Goal: Task Accomplishment & Management: Manage account settings

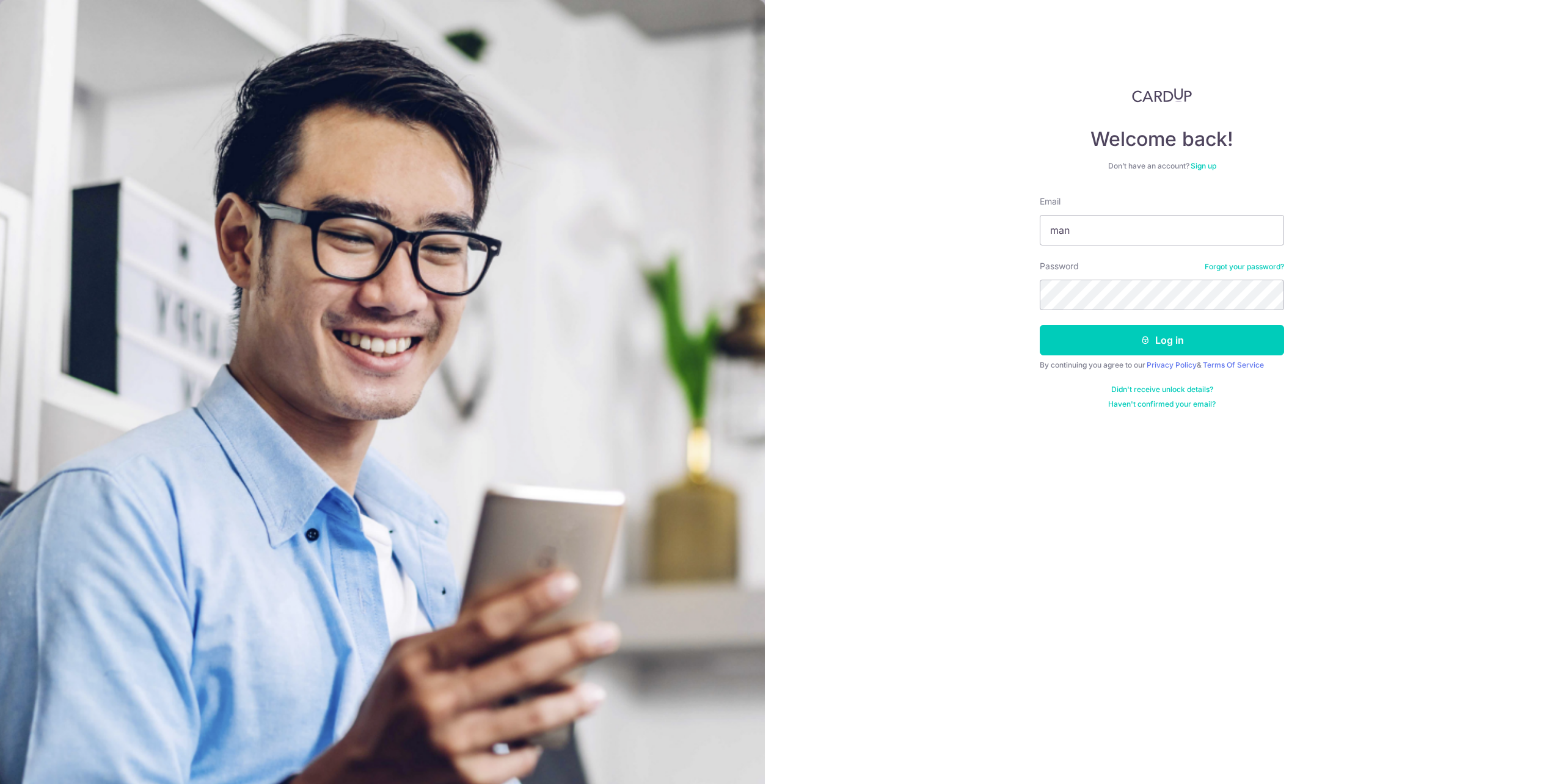
type input "man"
click at [1154, 237] on input "Email" at bounding box center [1162, 230] width 245 height 30
type input "mandychin76@gmail.com"
click at [1148, 342] on icon "submit" at bounding box center [1145, 340] width 10 height 10
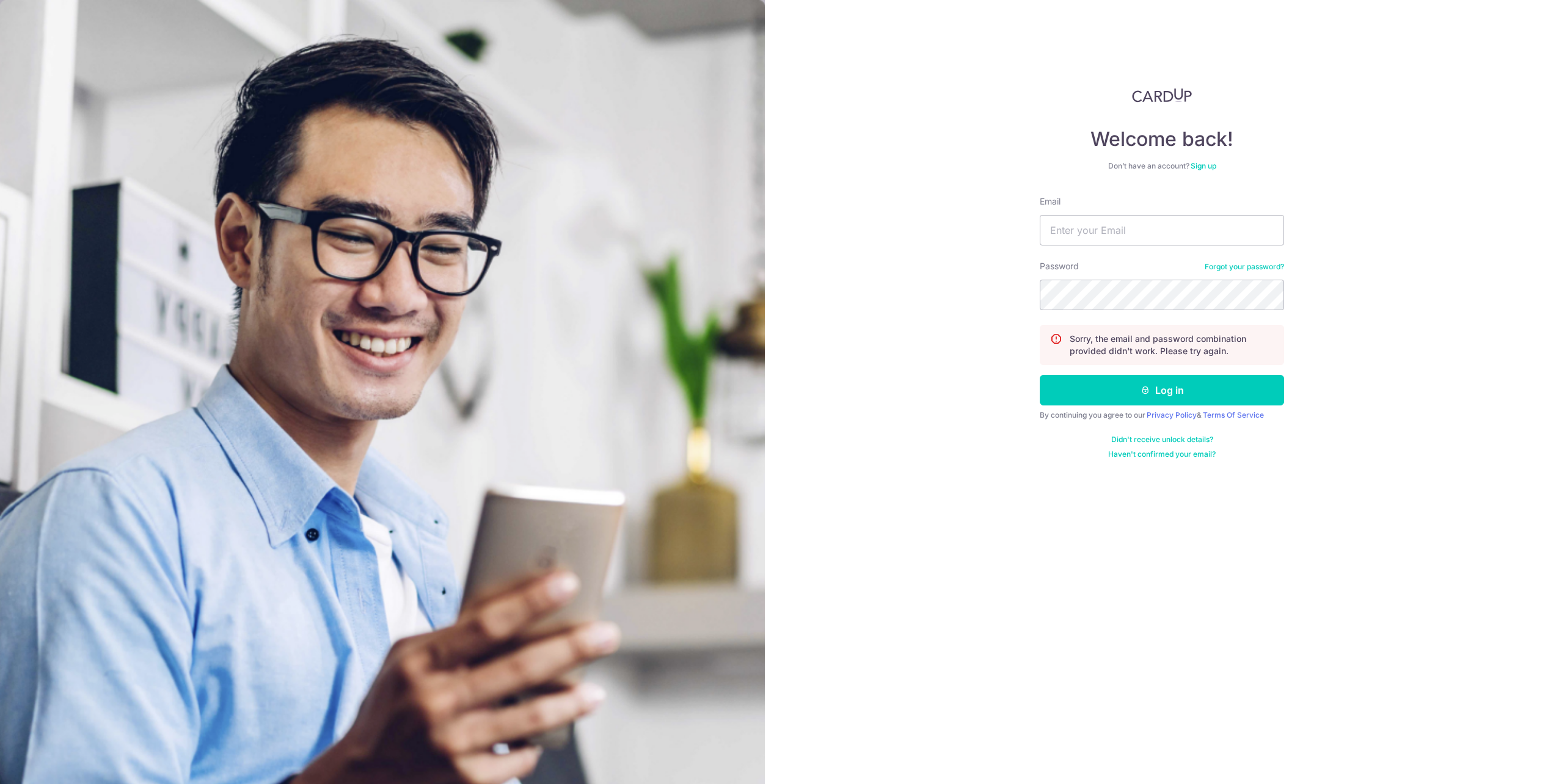
click at [1237, 268] on link "Forgot your password?" at bounding box center [1244, 267] width 80 height 10
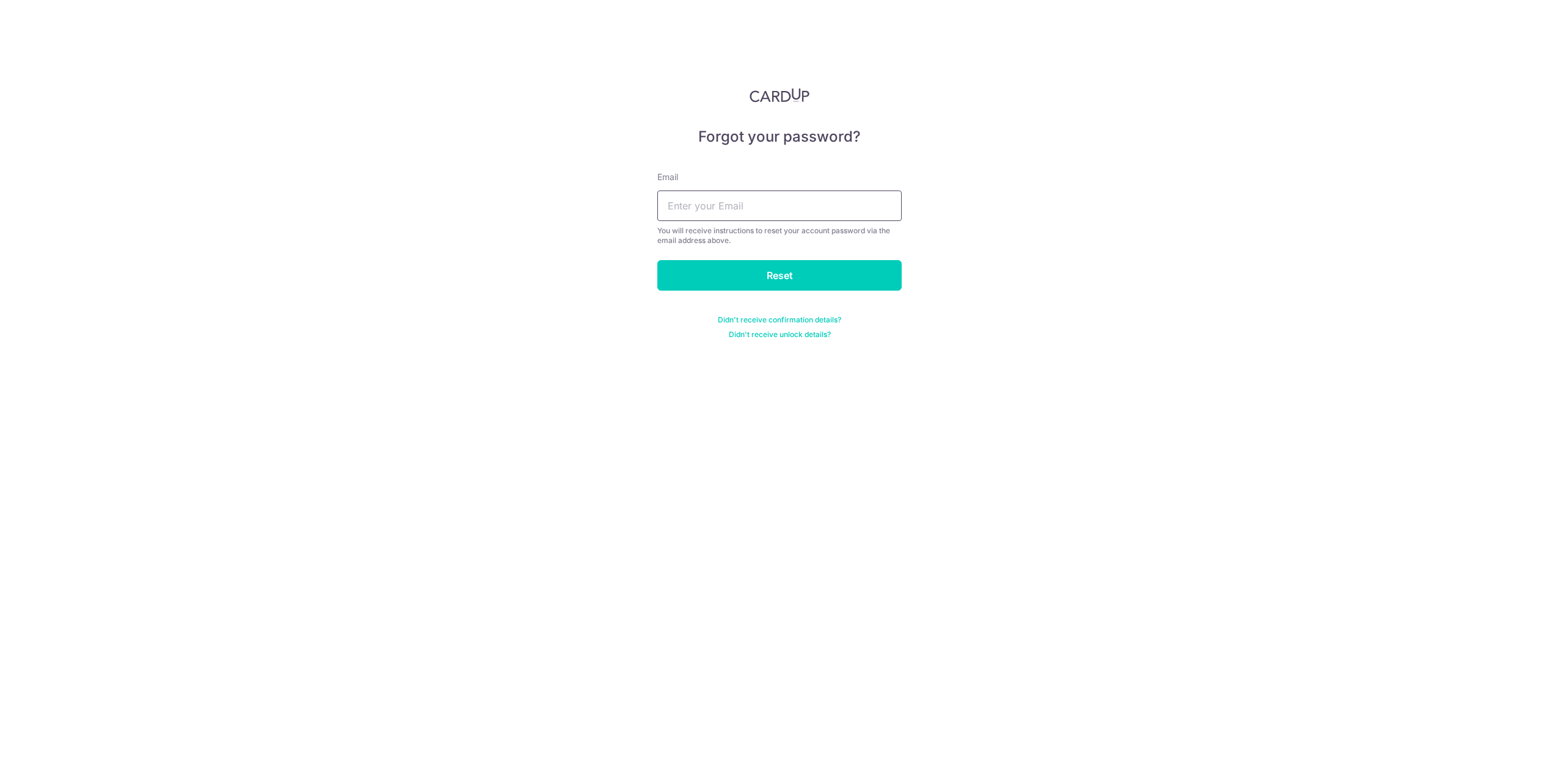
click at [727, 204] on input "text" at bounding box center [780, 205] width 245 height 30
type input "m"
click at [783, 208] on input "text" at bounding box center [780, 205] width 245 height 30
type input "[EMAIL_ADDRESS][DOMAIN_NAME]"
click at [753, 279] on input "Reset" at bounding box center [780, 275] width 245 height 30
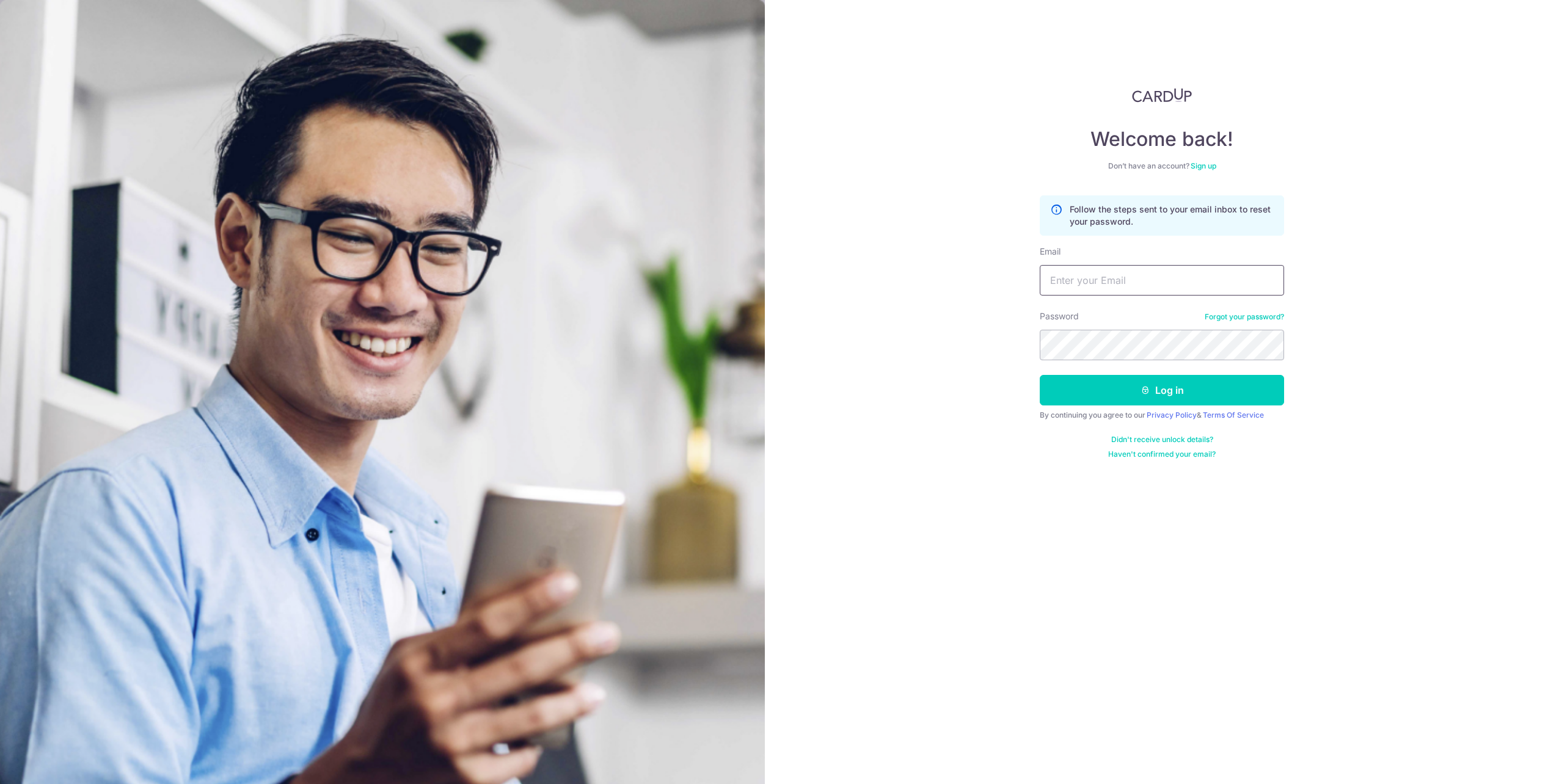
click at [1080, 282] on input "Email" at bounding box center [1162, 279] width 245 height 30
type input "[EMAIL_ADDRESS][DOMAIN_NAME]"
click at [1118, 382] on button "Log in" at bounding box center [1162, 390] width 245 height 30
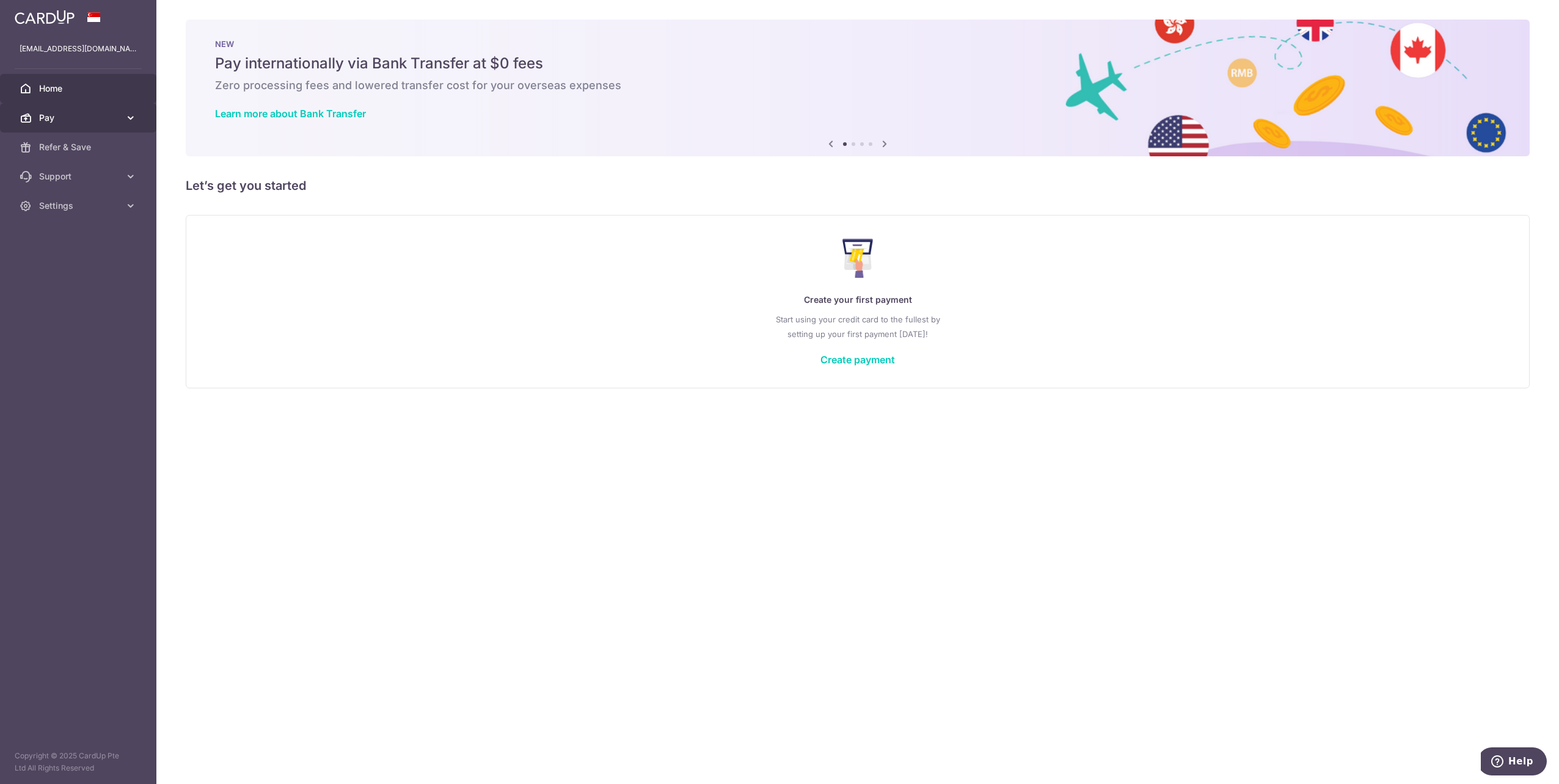
click at [131, 115] on icon at bounding box center [131, 118] width 12 height 12
click at [83, 151] on span "Payments" at bounding box center [80, 147] width 81 height 12
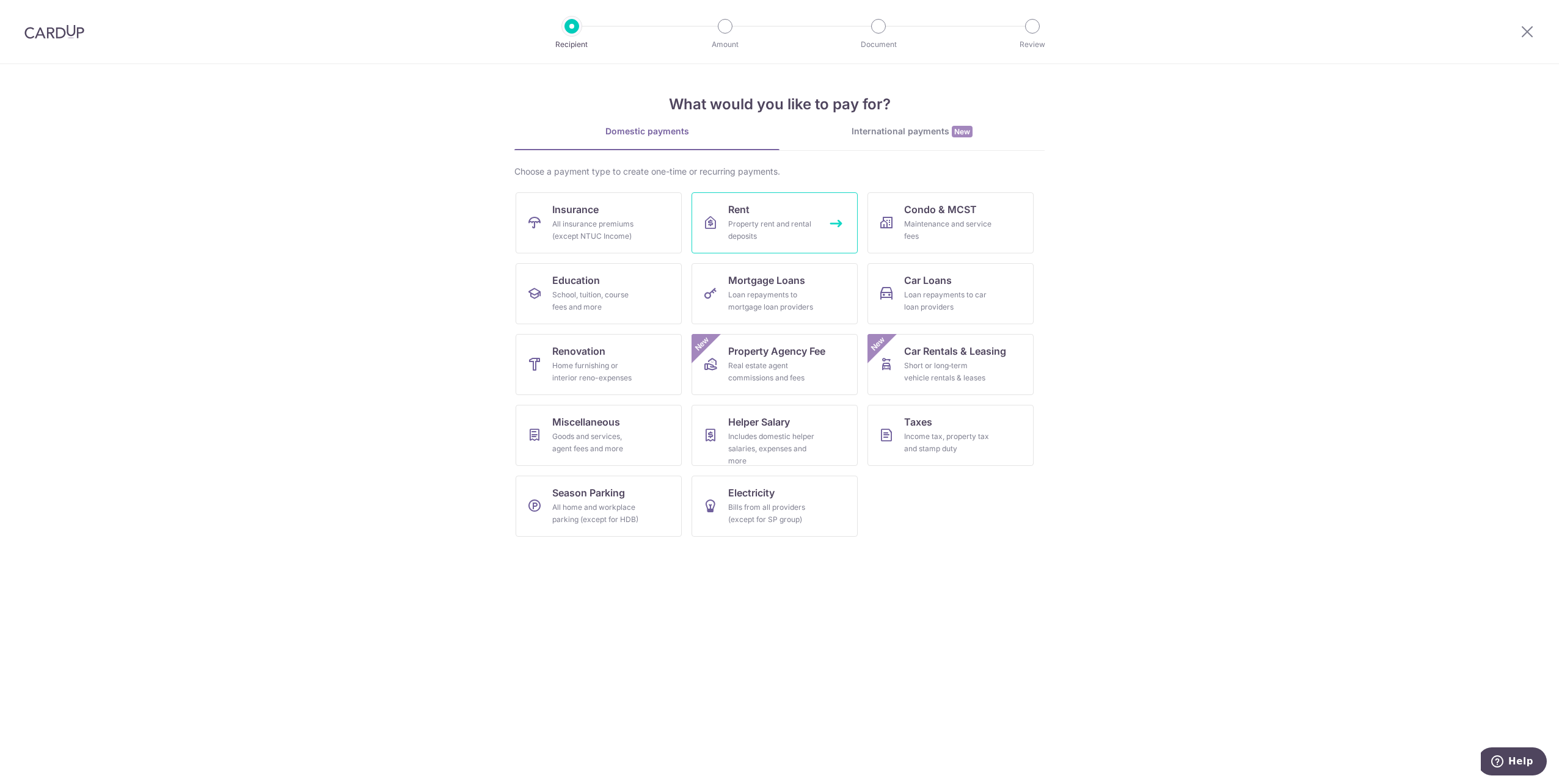
click at [754, 217] on link "Rent Property rent and rental deposits" at bounding box center [774, 223] width 166 height 61
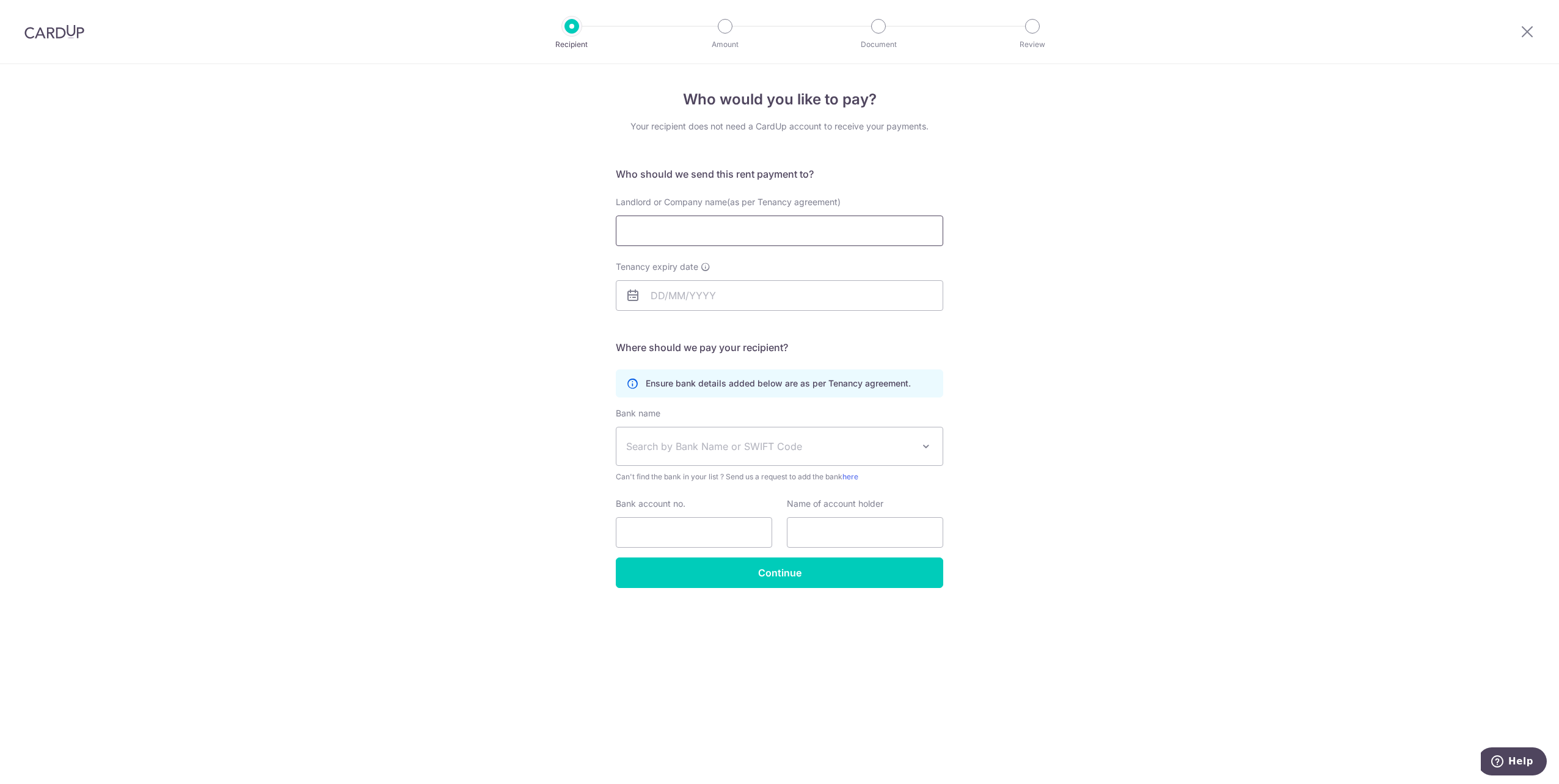
click at [656, 231] on input "Landlord or Company name(as per Tenancy agreement)" at bounding box center [779, 231] width 327 height 30
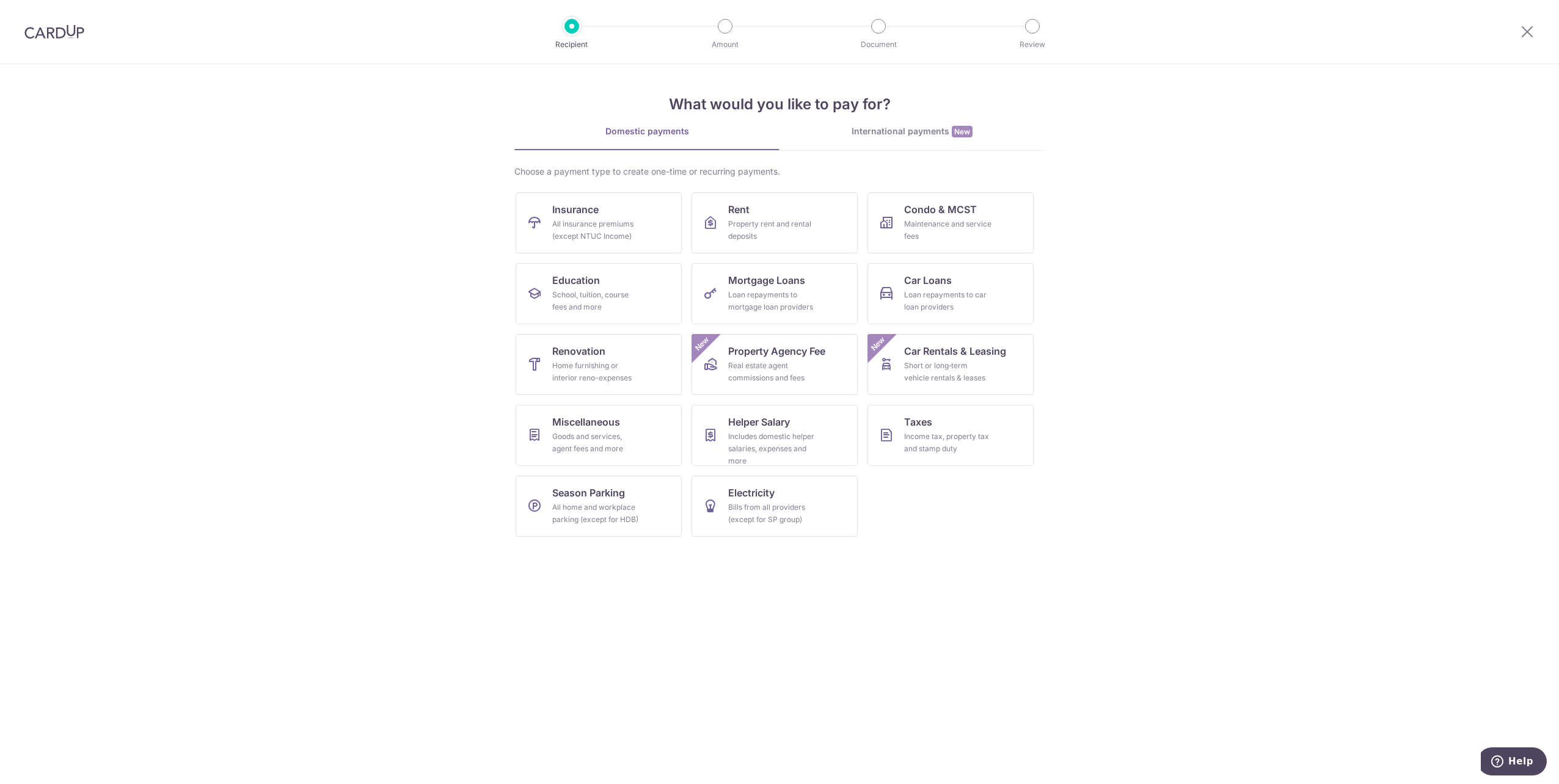
click at [875, 131] on div "International payments New" at bounding box center [912, 132] width 265 height 13
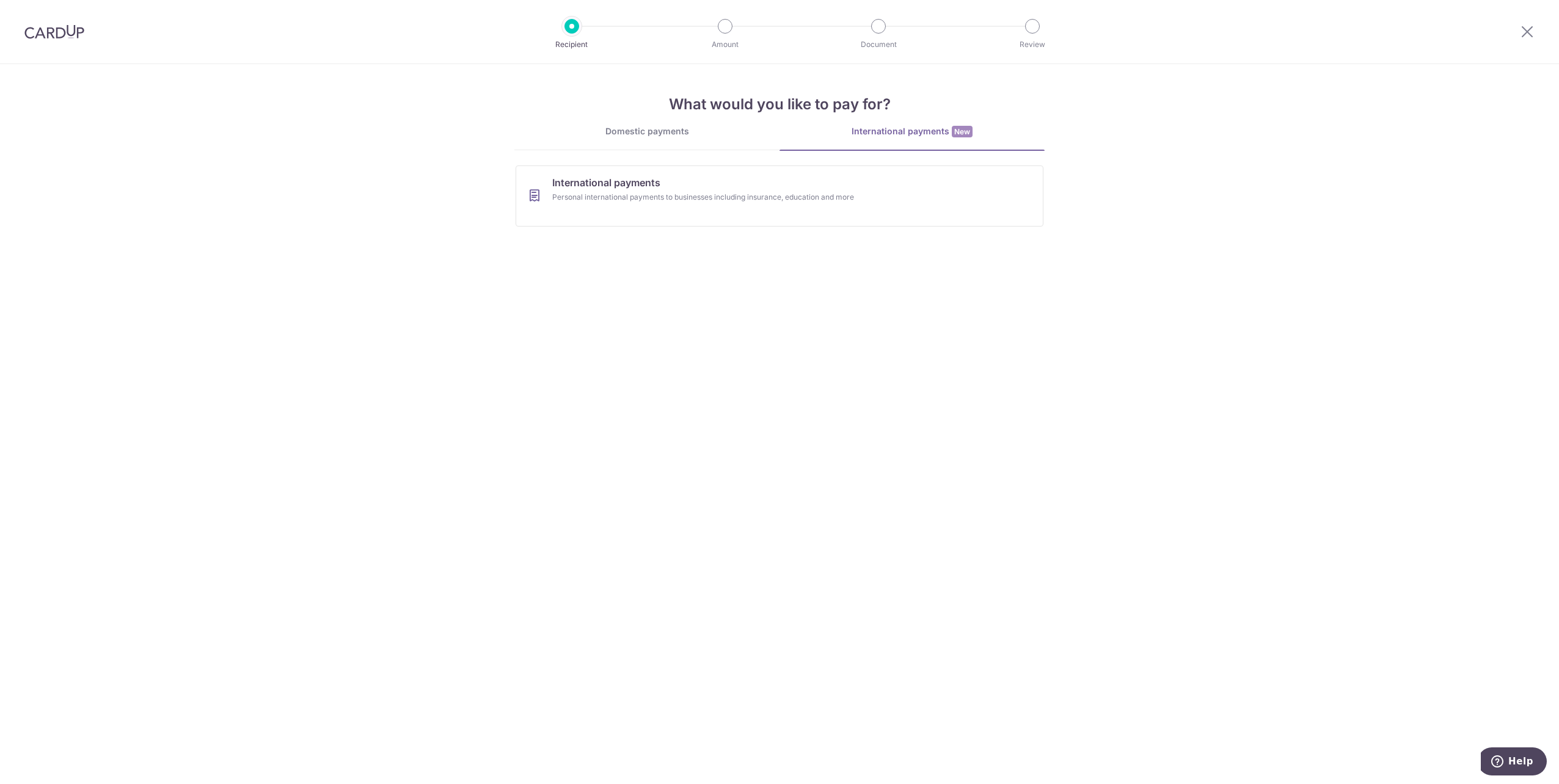
click at [624, 137] on link "Domestic payments" at bounding box center [646, 138] width 265 height 25
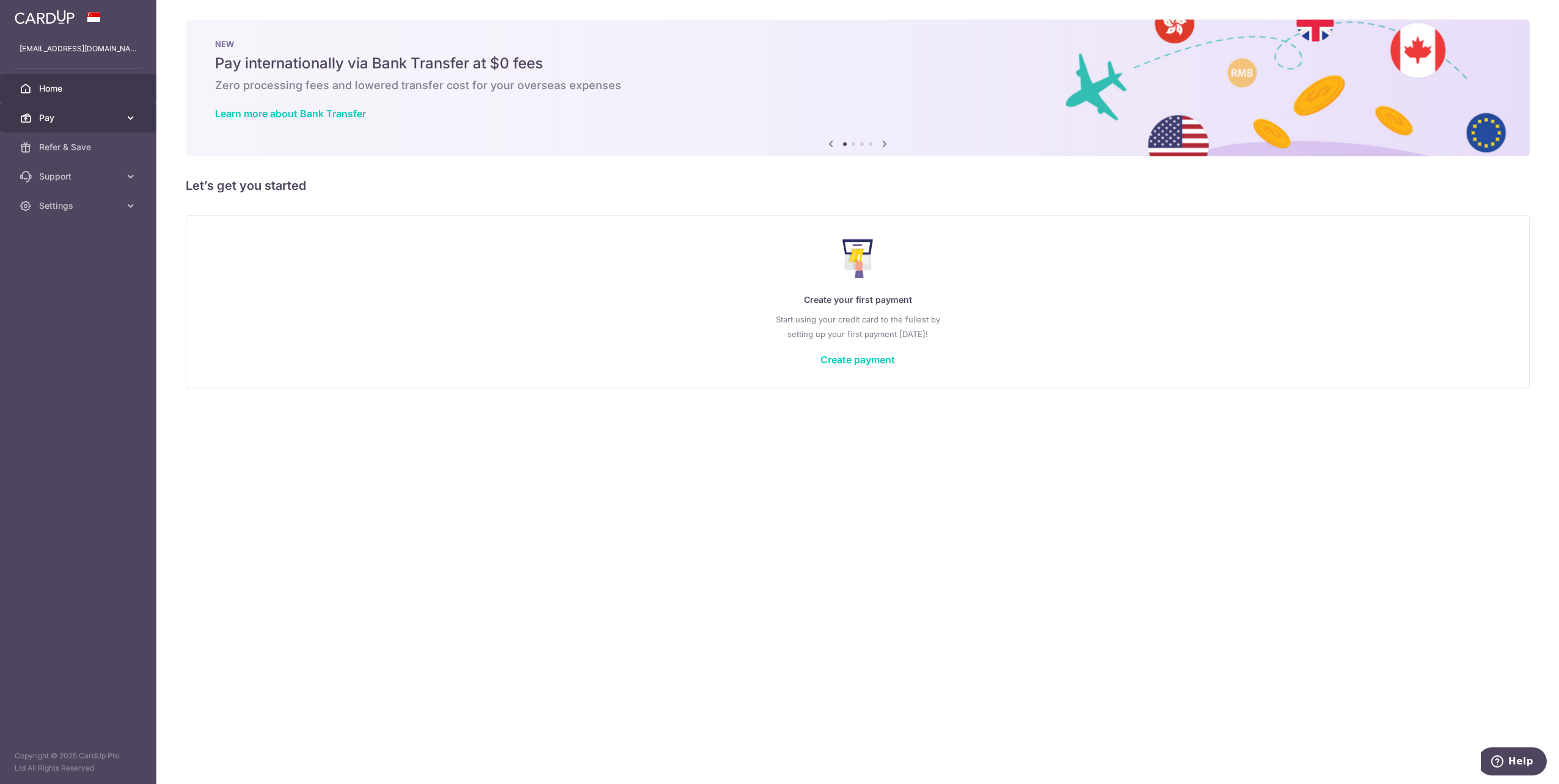
click at [131, 118] on icon at bounding box center [131, 118] width 12 height 12
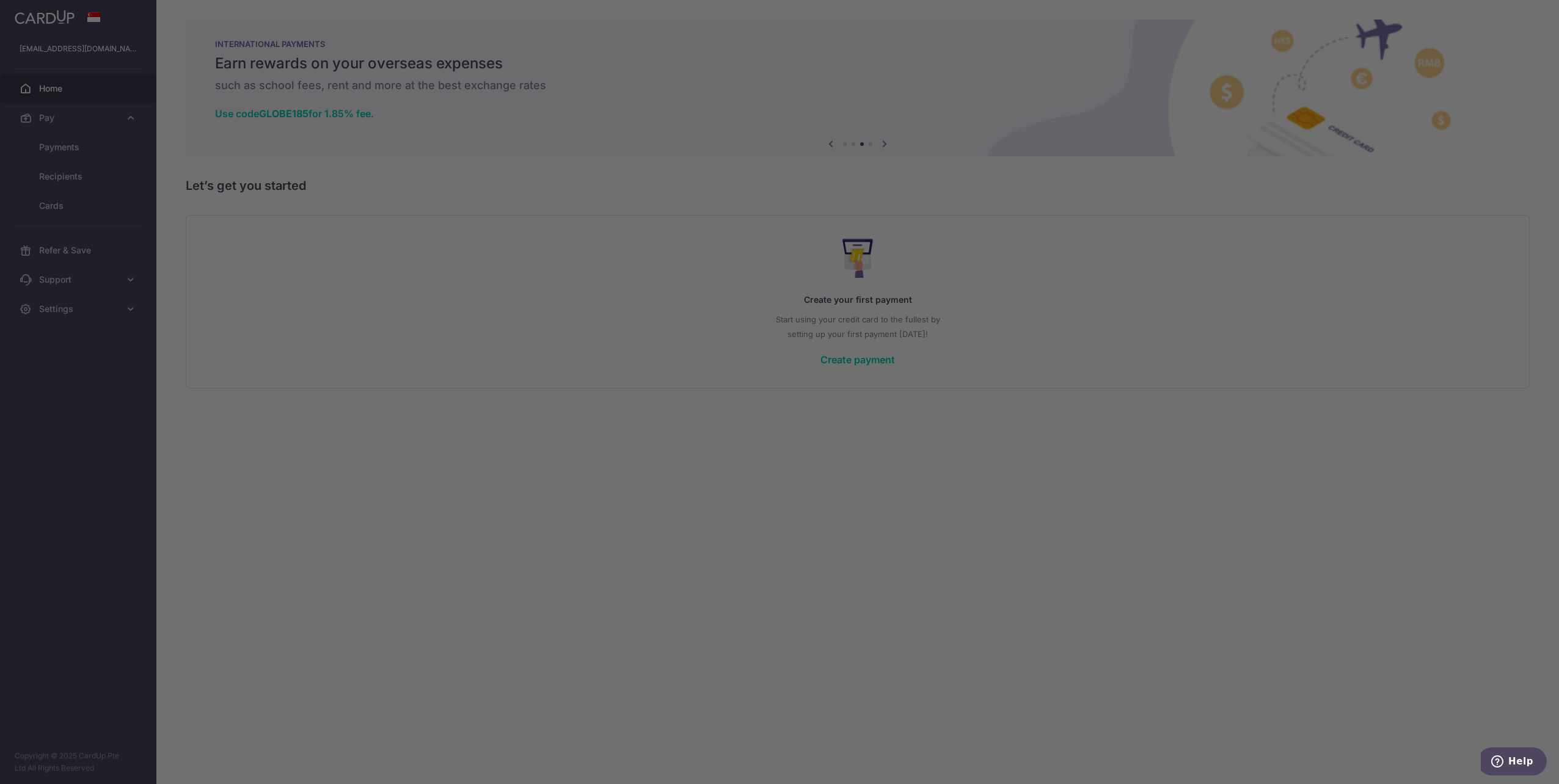
click at [46, 202] on div at bounding box center [787, 396] width 1574 height 793
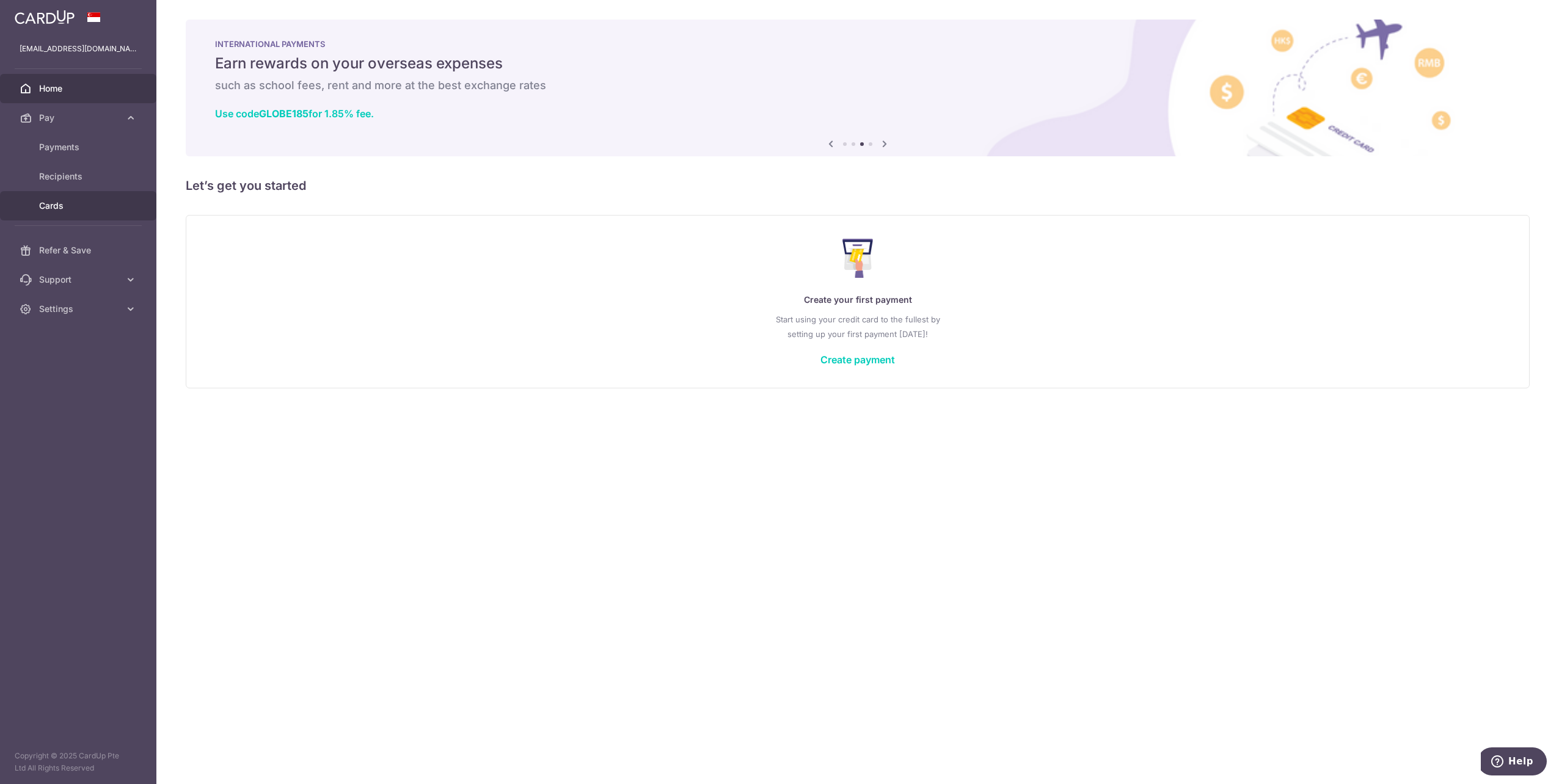
click at [49, 196] on link "Cards" at bounding box center [78, 206] width 156 height 29
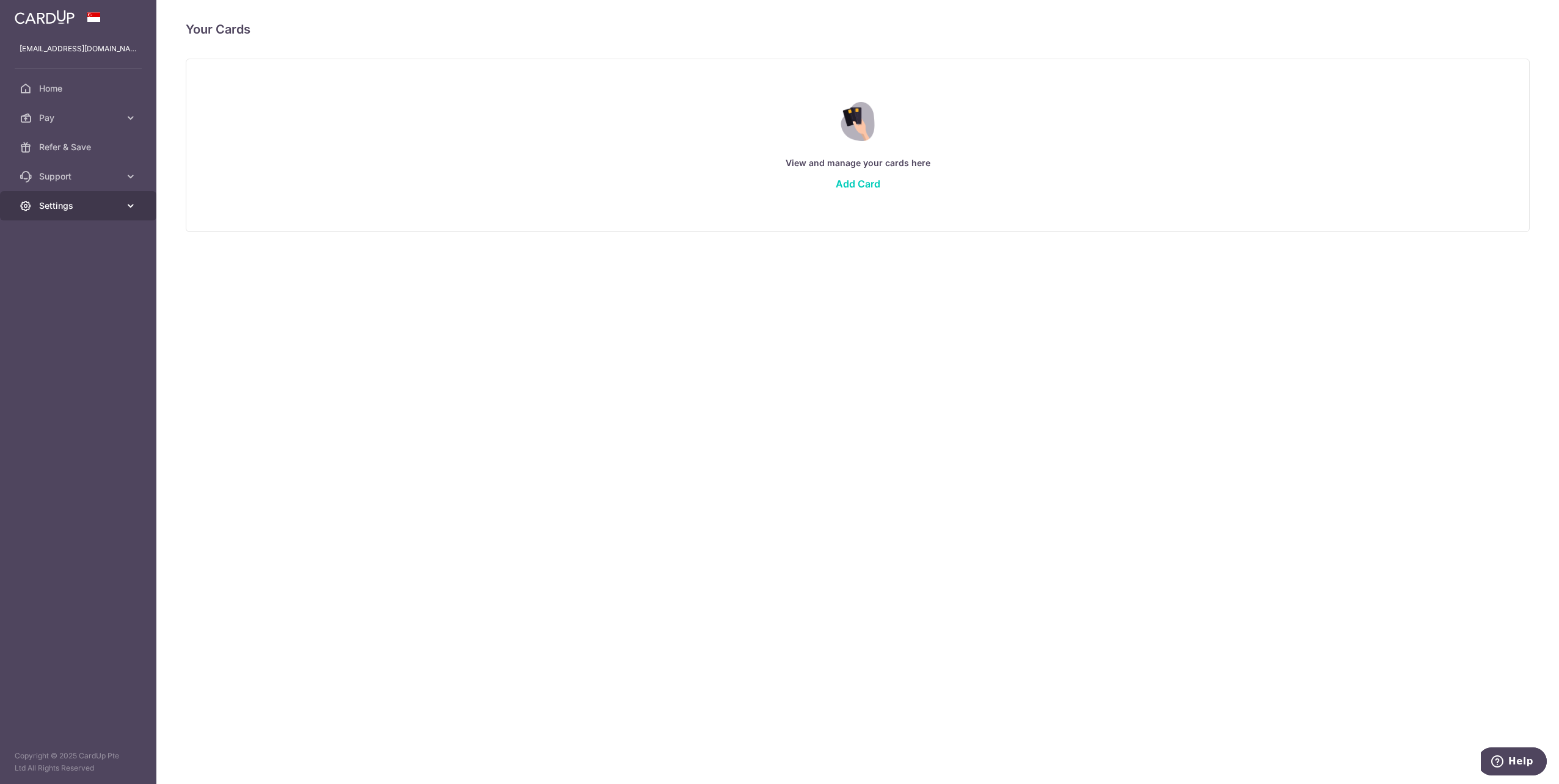
click at [127, 206] on icon at bounding box center [131, 206] width 12 height 12
click at [108, 235] on span "Account" at bounding box center [80, 235] width 81 height 12
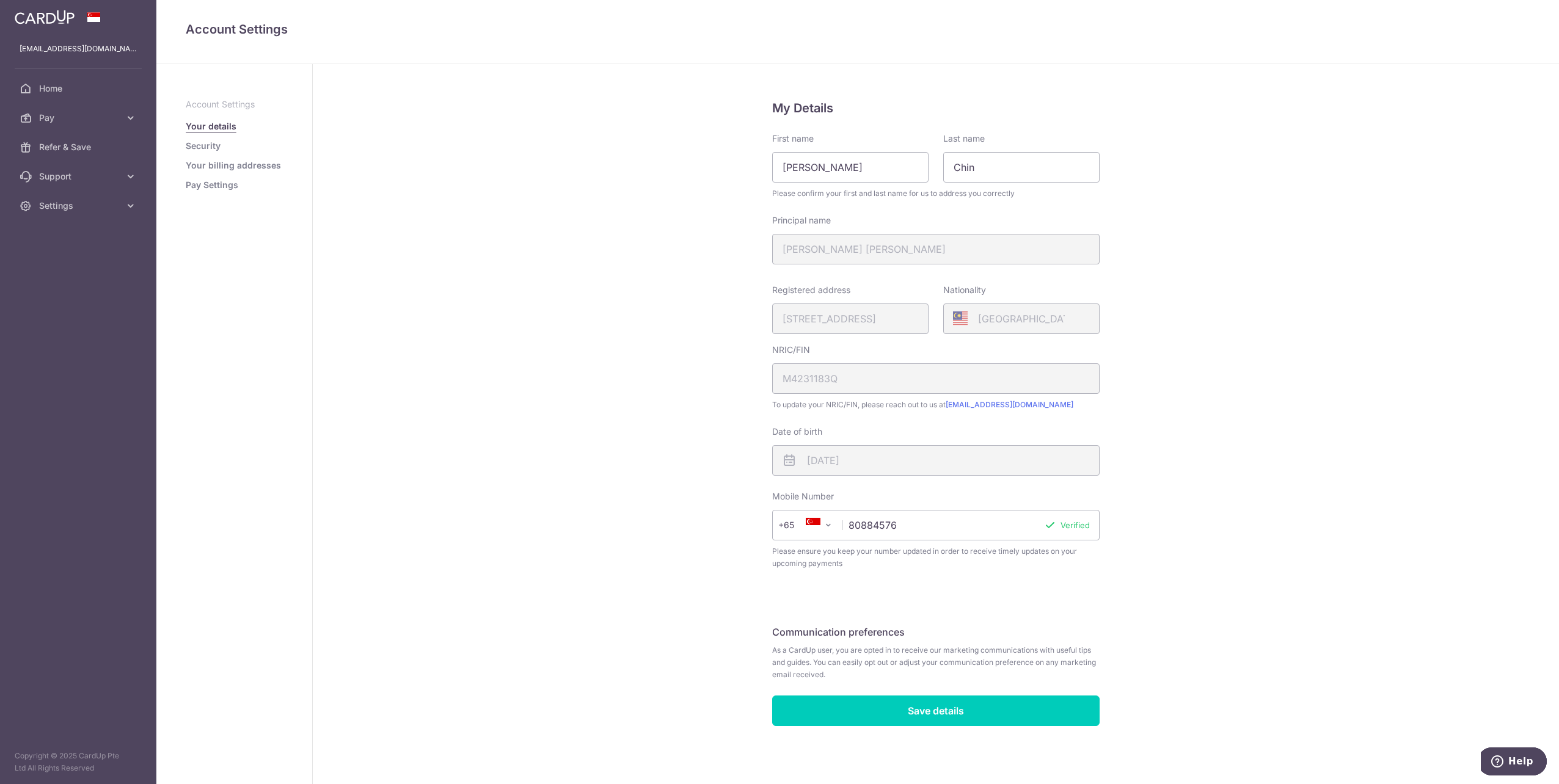
click at [862, 321] on div "Registered address 3A, LORONG HOW SUN, 03, 21, SINGAPORE, 536561" at bounding box center [850, 309] width 156 height 50
drag, startPoint x: 862, startPoint y: 321, endPoint x: 865, endPoint y: 316, distance: 5.8
drag, startPoint x: 865, startPoint y: 316, endPoint x: 1274, endPoint y: 419, distance: 421.8
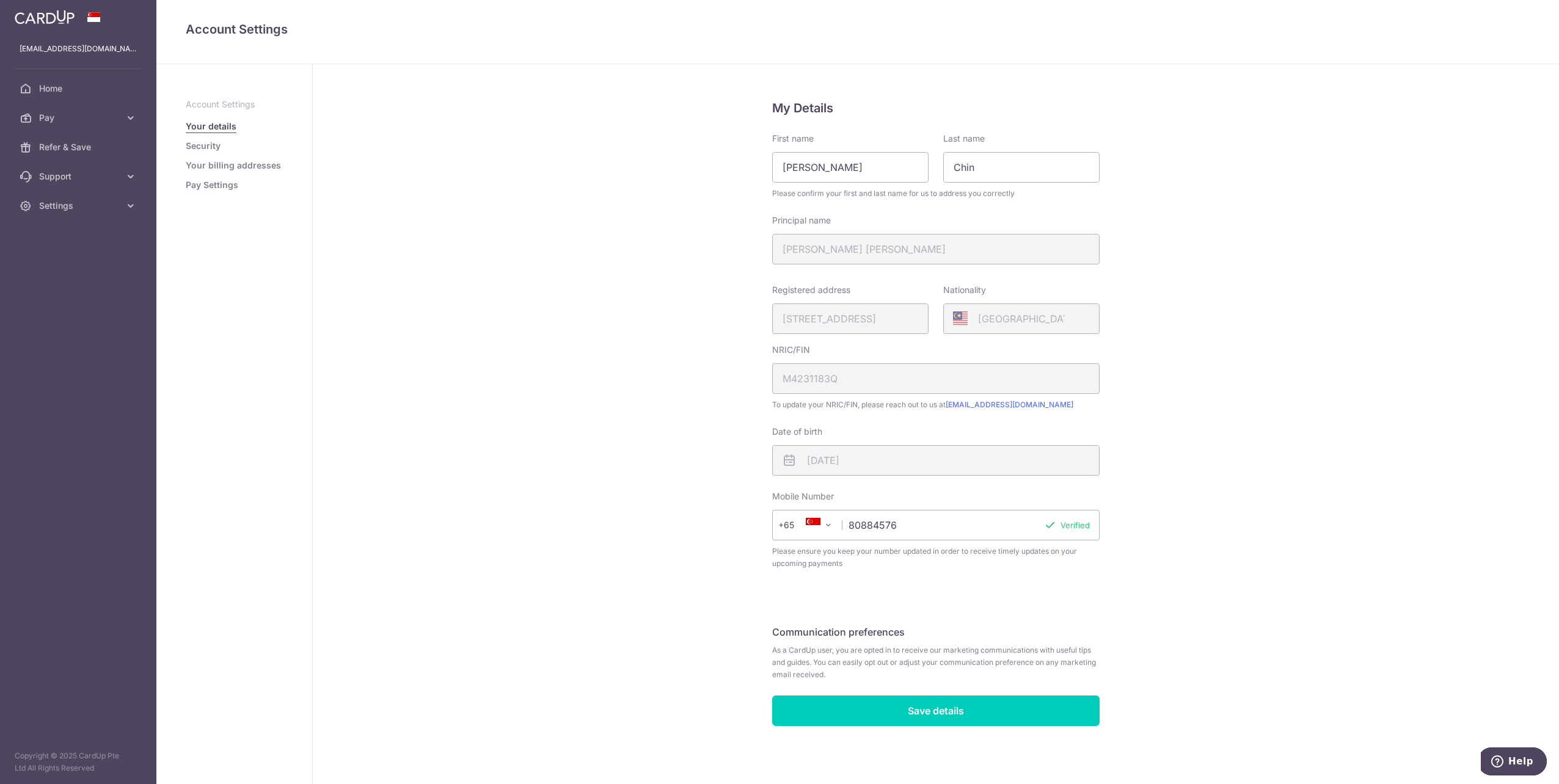
click at [1274, 419] on div "My Details First name Pui Ling Last name Chin Please confirm your first and las…" at bounding box center [936, 424] width 1246 height 720
click at [852, 317] on div "Registered address 3A, LORONG HOW SUN, 03, 21, SINGAPORE, 536561" at bounding box center [850, 309] width 156 height 50
click at [902, 320] on div "Registered address 3A, LORONG HOW SUN, 03, 21, SINGAPORE, 536561" at bounding box center [850, 309] width 156 height 50
click at [909, 320] on div "Registered address 3A, LORONG HOW SUN, 03, 21, SINGAPORE, 536561" at bounding box center [850, 309] width 156 height 50
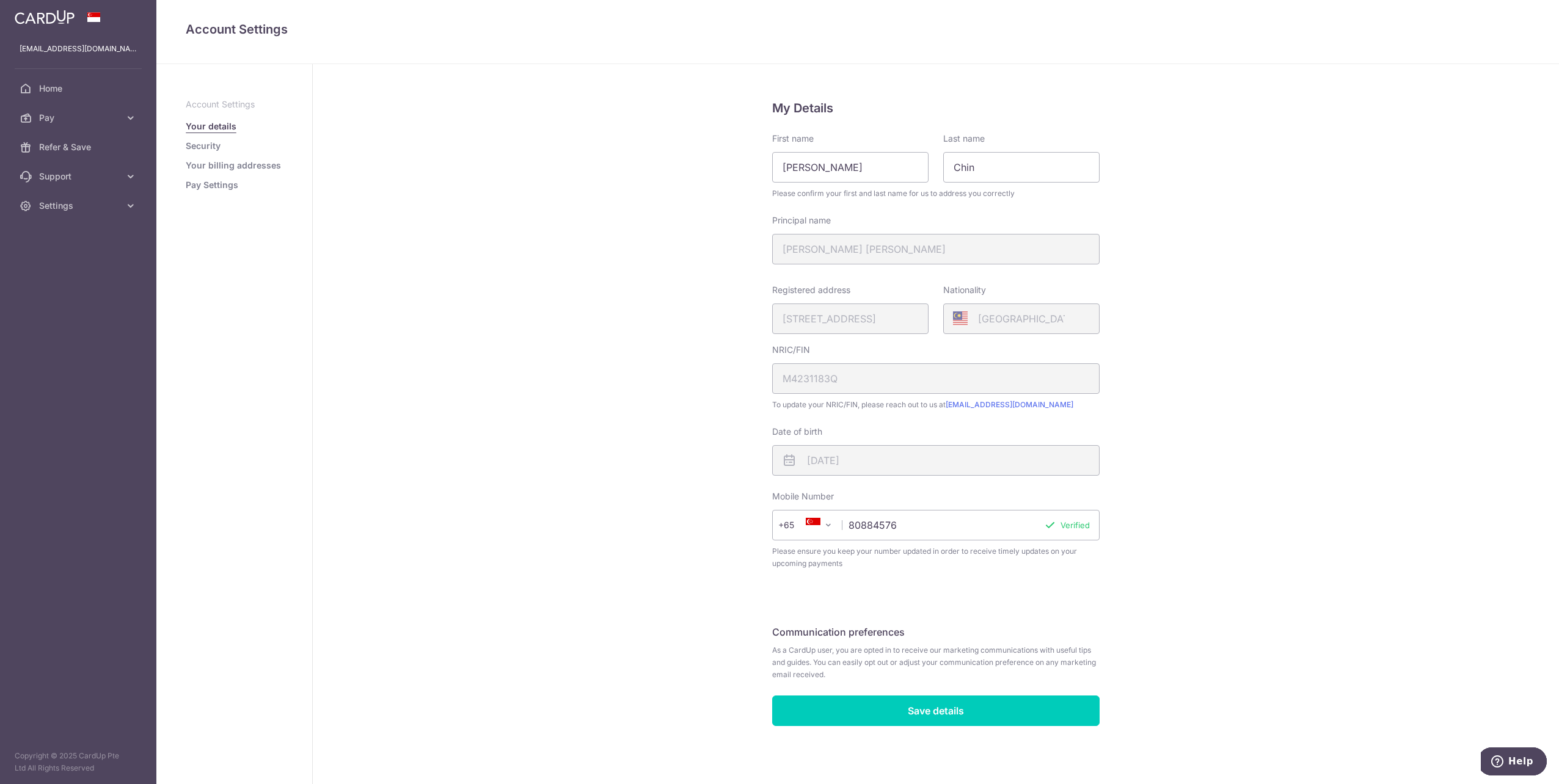
click at [909, 320] on div "Registered address 3A, LORONG HOW SUN, 03, 21, SINGAPORE, 536561" at bounding box center [850, 309] width 156 height 50
click at [637, 430] on div "My Details First name Pui Ling Last name Chin Please confirm your first and las…" at bounding box center [936, 424] width 1246 height 720
click at [926, 721] on input "Save details" at bounding box center [935, 710] width 327 height 30
click at [213, 165] on link "Your billing addresses" at bounding box center [233, 166] width 95 height 12
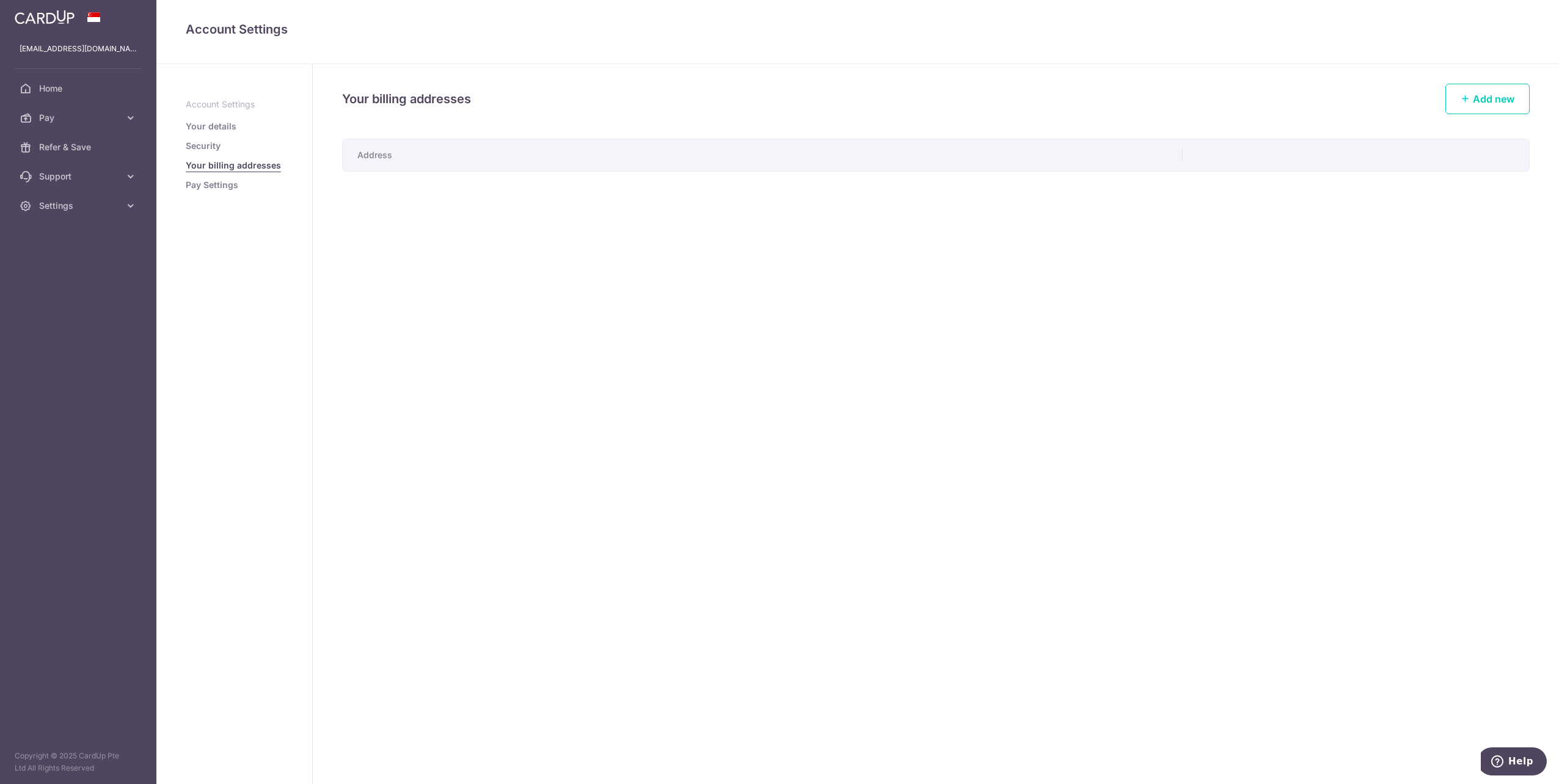
click at [410, 161] on th "Address" at bounding box center [762, 155] width 840 height 32
click at [1476, 94] on span "Add new" at bounding box center [1494, 99] width 42 height 12
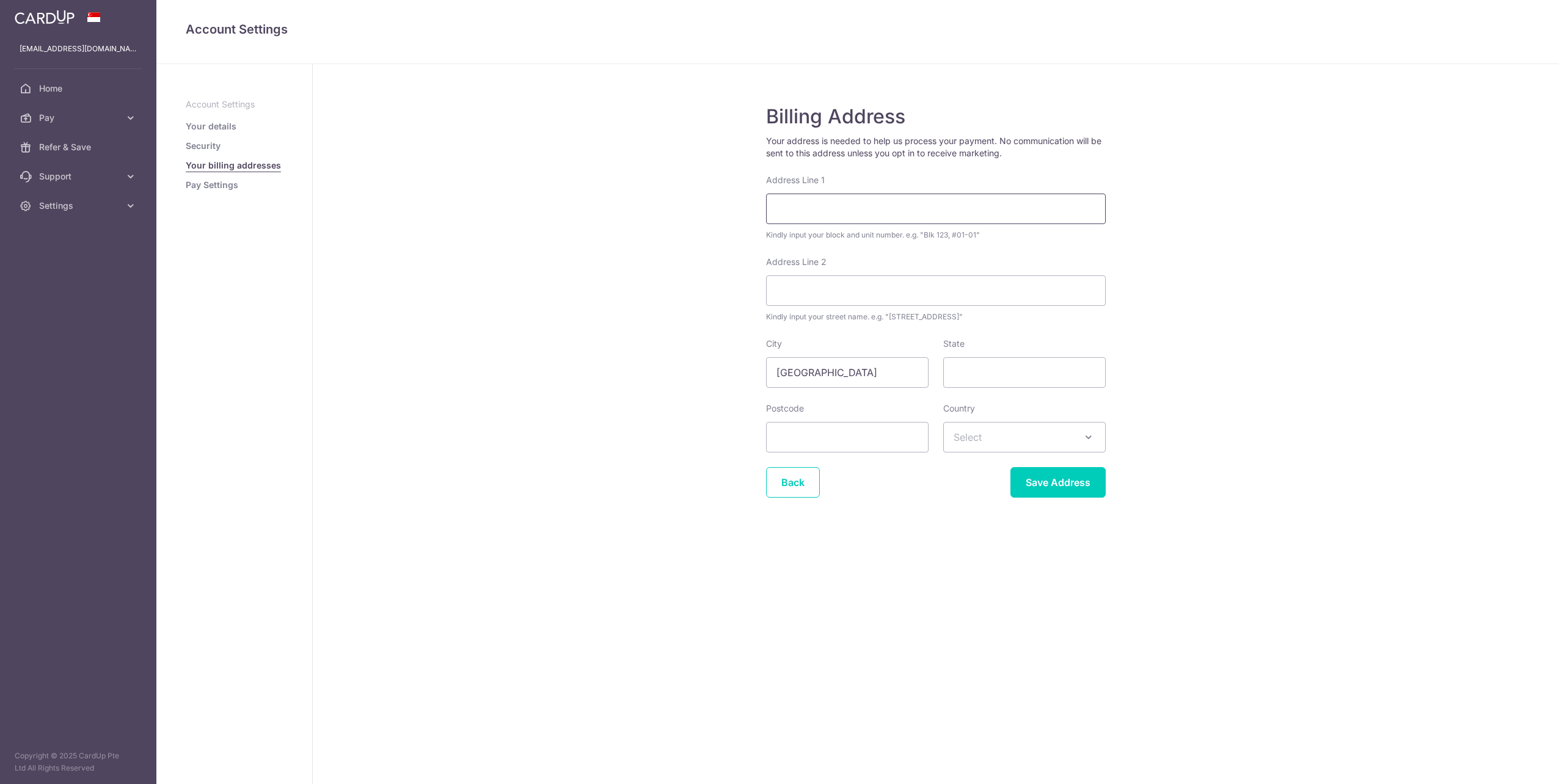
click at [785, 212] on input "Address Line 1" at bounding box center [936, 208] width 340 height 30
type input "6"
type input "02-02, Jia 65 Wilkie road"
click at [995, 372] on input "State" at bounding box center [1024, 372] width 163 height 30
click at [825, 447] on input "Postcode" at bounding box center [848, 437] width 163 height 30
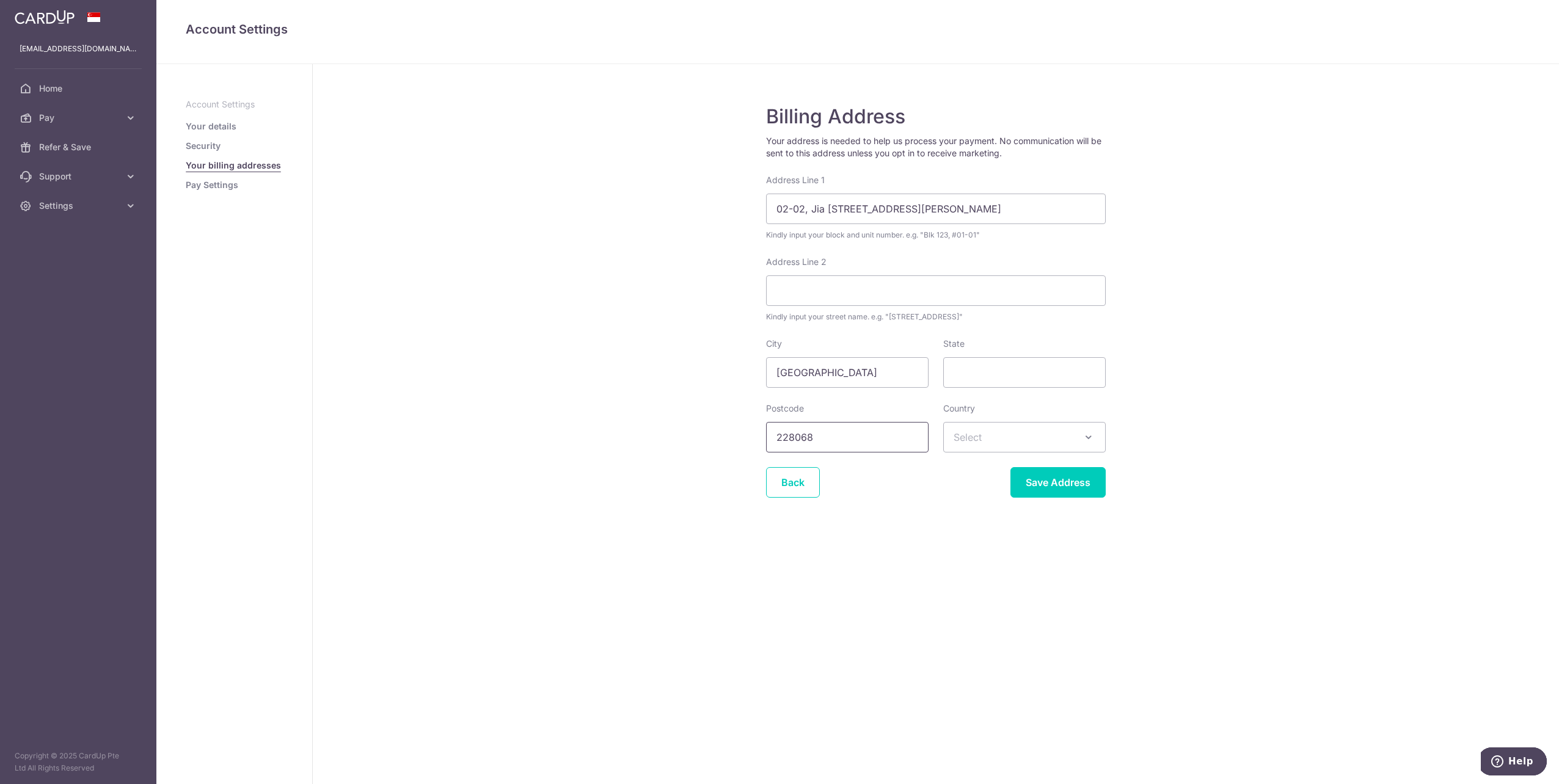
type input "228068"
click at [989, 443] on span "Select" at bounding box center [1024, 437] width 161 height 29
type input "sin"
select select "199"
click at [1007, 372] on input "State" at bounding box center [1024, 372] width 163 height 30
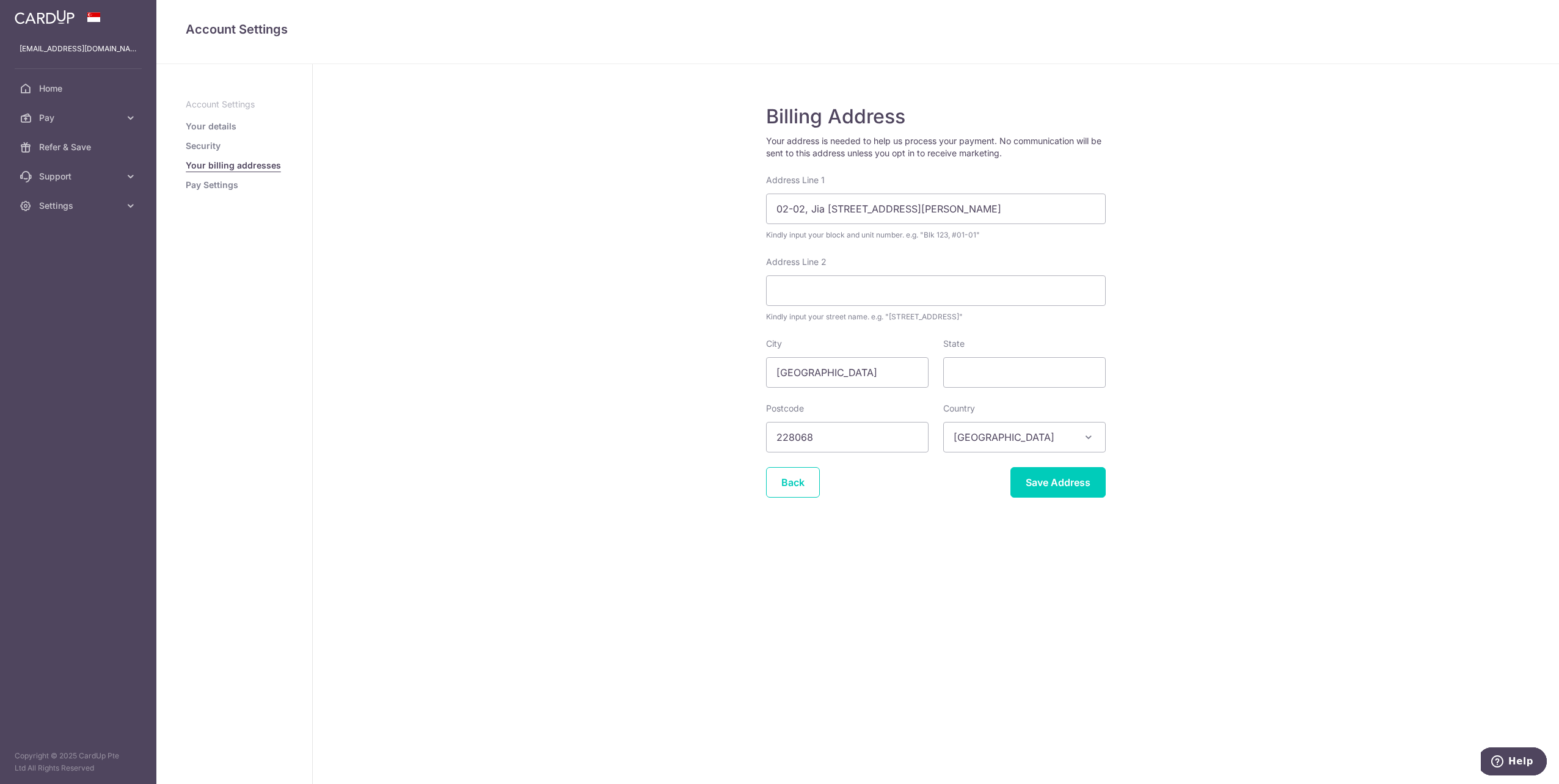
click at [827, 272] on div "Address Line 2 Kindly input your street name. e.g. "Hougang Street 10"" at bounding box center [936, 289] width 340 height 67
drag, startPoint x: 827, startPoint y: 207, endPoint x: 903, endPoint y: 214, distance: 76.3
click at [903, 214] on input "02-02, Jia 65 Wilkie road" at bounding box center [936, 208] width 340 height 30
click at [826, 281] on input "Address Line 2" at bounding box center [936, 290] width 340 height 30
paste input "65 Wilkie road"
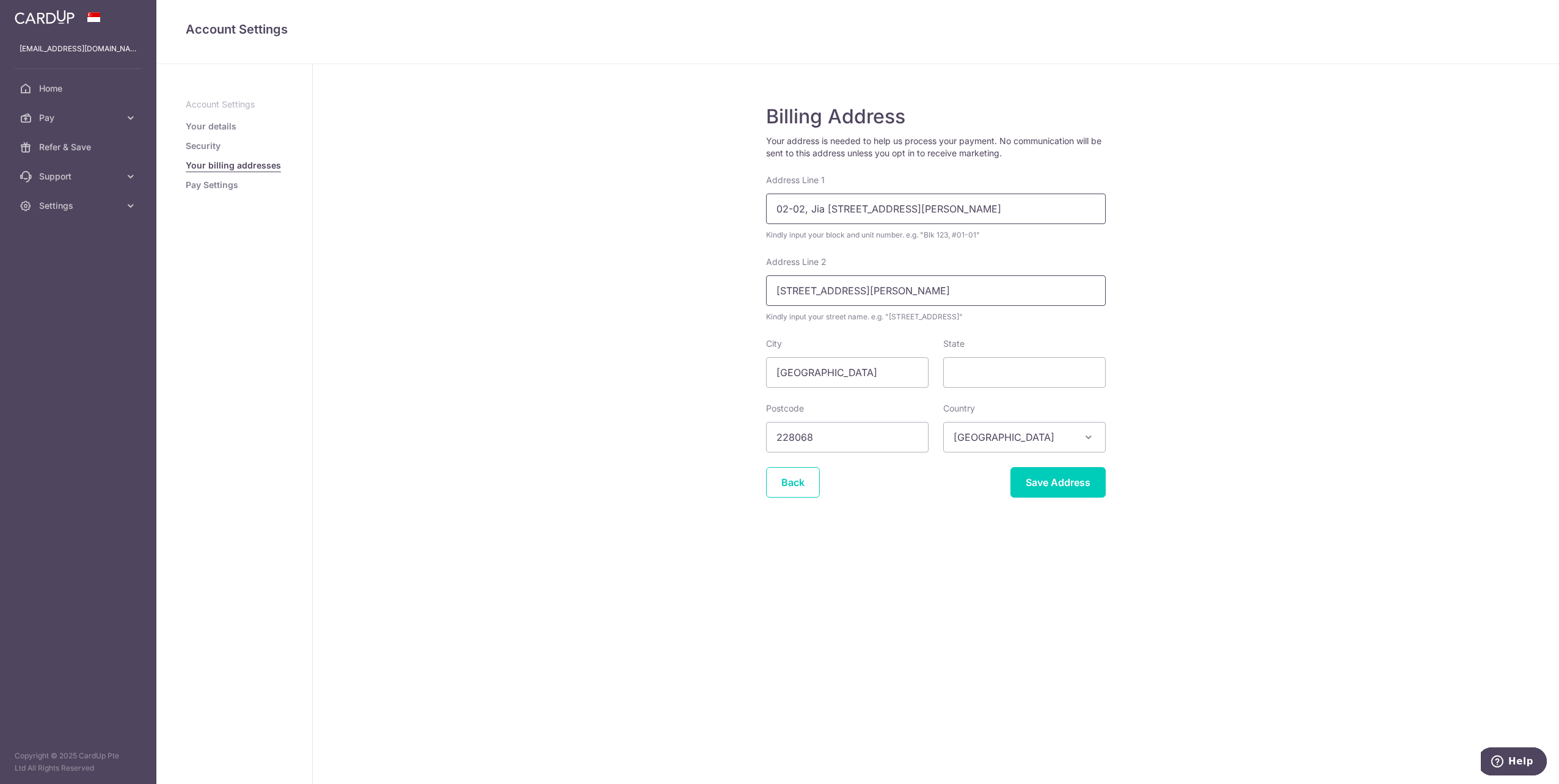
type input "65 Wilkie road"
click at [902, 208] on input "02-02, Jia 65 Wilkie road" at bounding box center [936, 208] width 340 height 30
type input "02-02, Jia"
click at [1215, 276] on div "Billing Address Your address is needed to help us process your payment. No comm…" at bounding box center [936, 424] width 1246 height 720
click at [1063, 485] on input "Save Address" at bounding box center [1057, 482] width 95 height 30
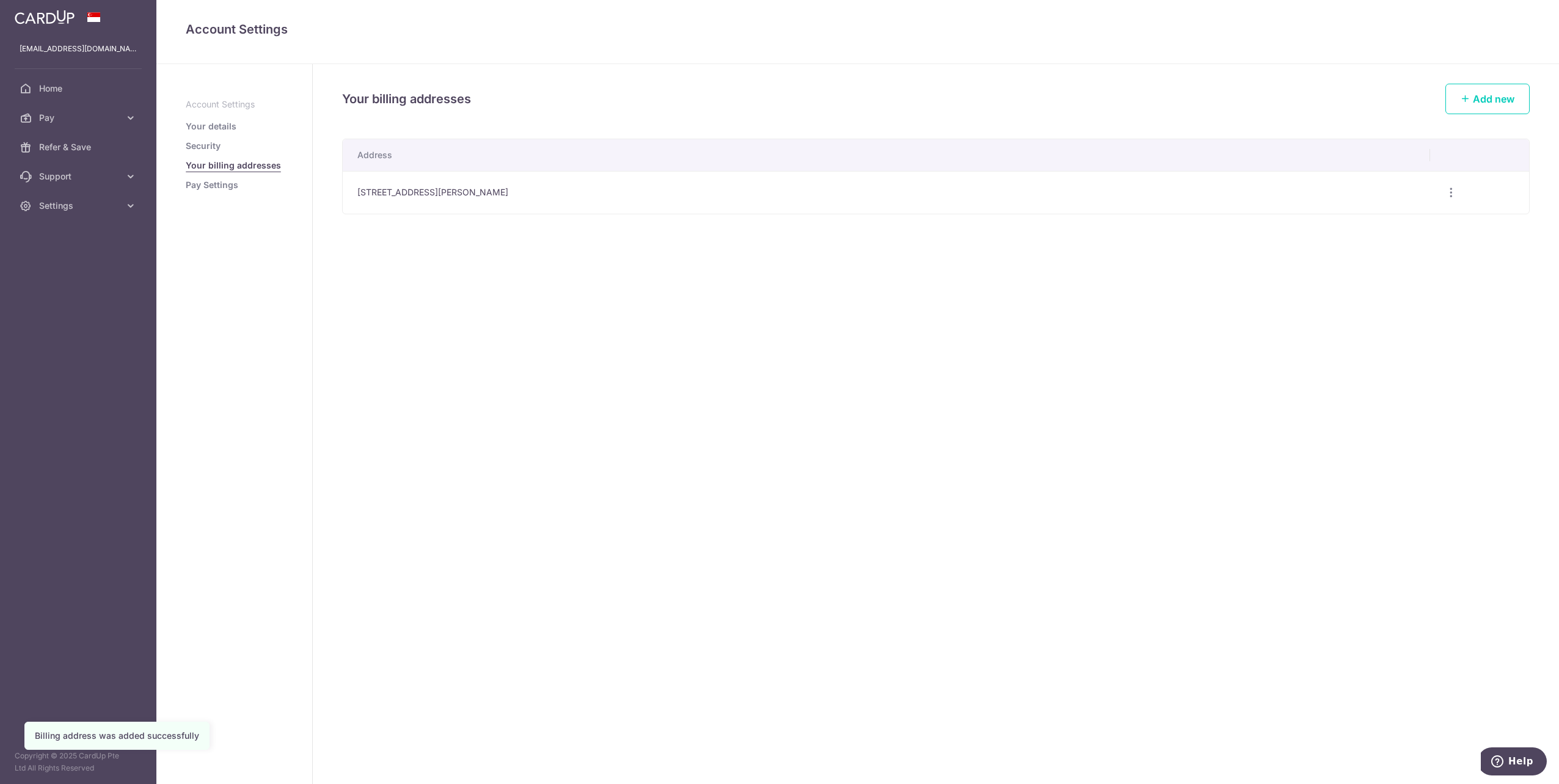
click at [220, 187] on link "Pay Settings" at bounding box center [212, 185] width 53 height 12
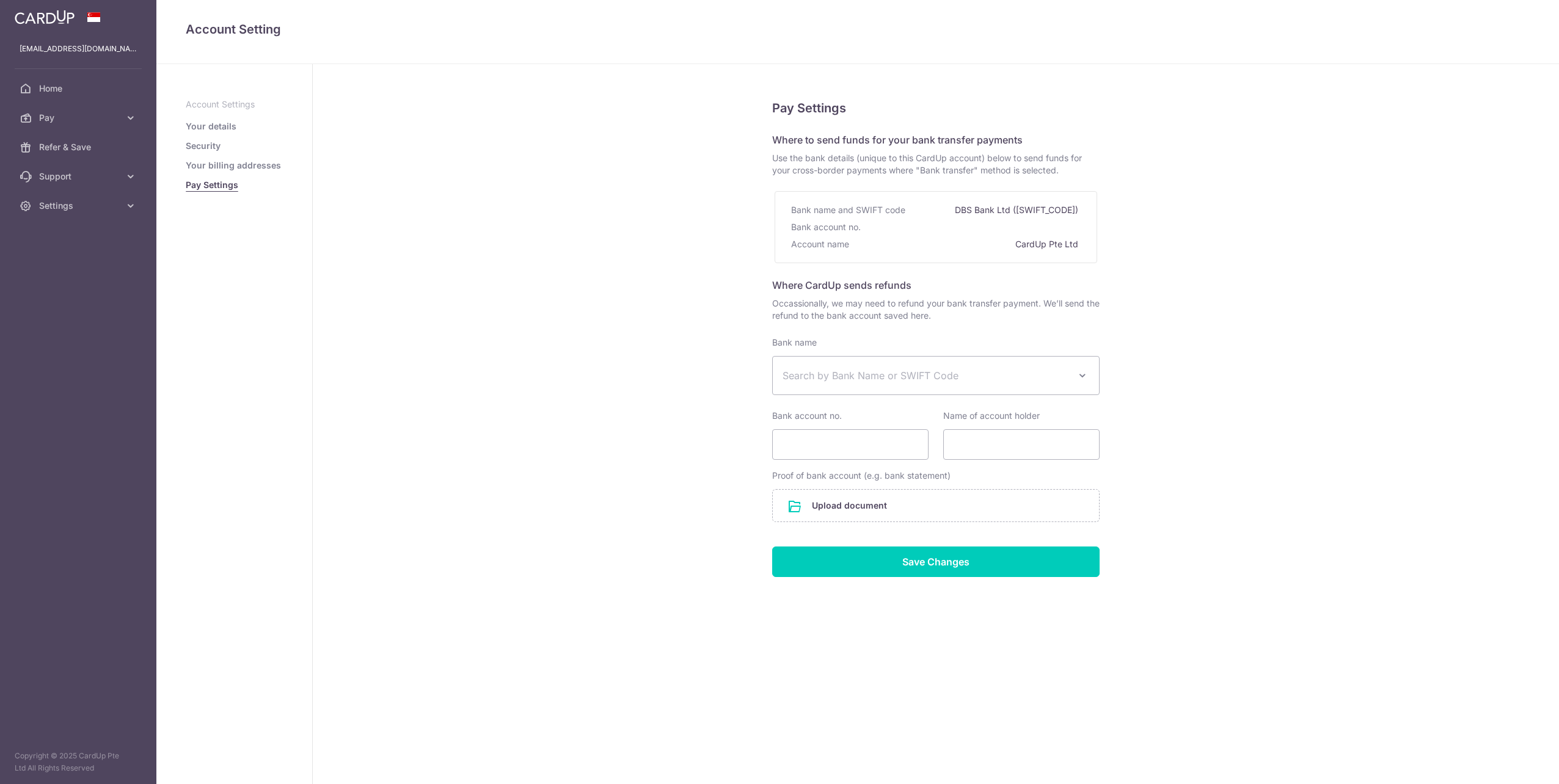
select select
click at [52, 115] on span "Pay" at bounding box center [80, 118] width 81 height 12
click at [64, 172] on span "Recipients" at bounding box center [80, 176] width 81 height 12
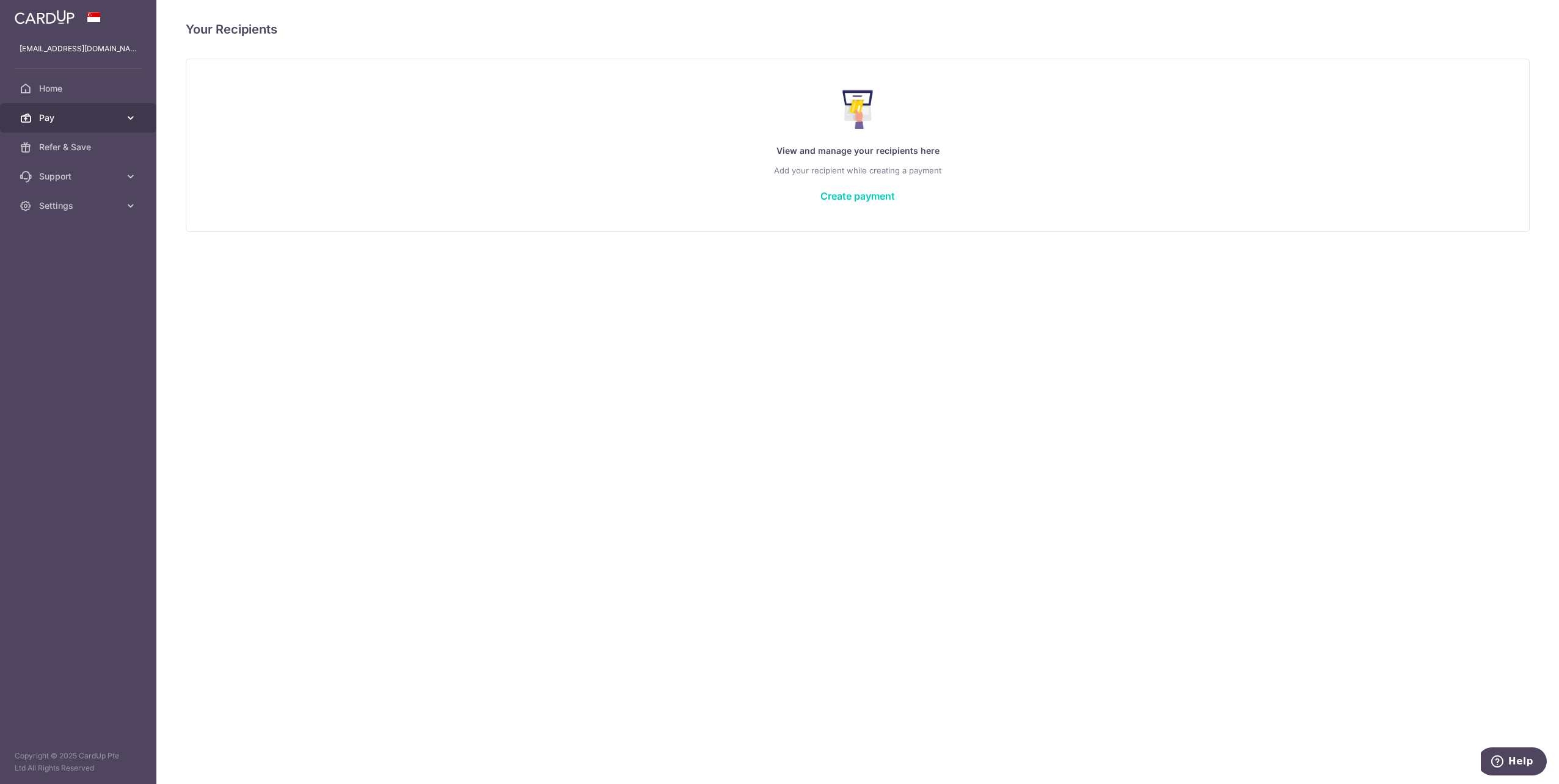
click at [53, 116] on span "Pay" at bounding box center [80, 118] width 81 height 12
drag, startPoint x: 57, startPoint y: 204, endPoint x: 67, endPoint y: 204, distance: 10.0
click at [57, 204] on span "Cards" at bounding box center [80, 206] width 81 height 12
click at [862, 184] on link "Add Card" at bounding box center [858, 184] width 45 height 12
